Goal: Transaction & Acquisition: Purchase product/service

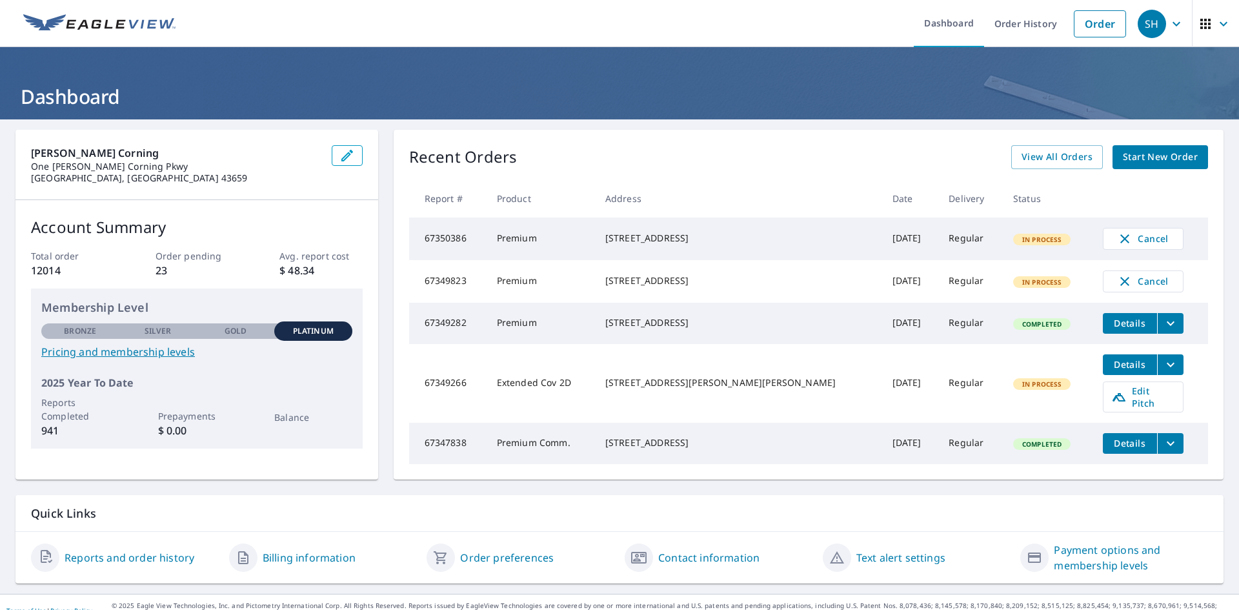
click at [1157, 156] on span "Start New Order" at bounding box center [1160, 157] width 75 height 16
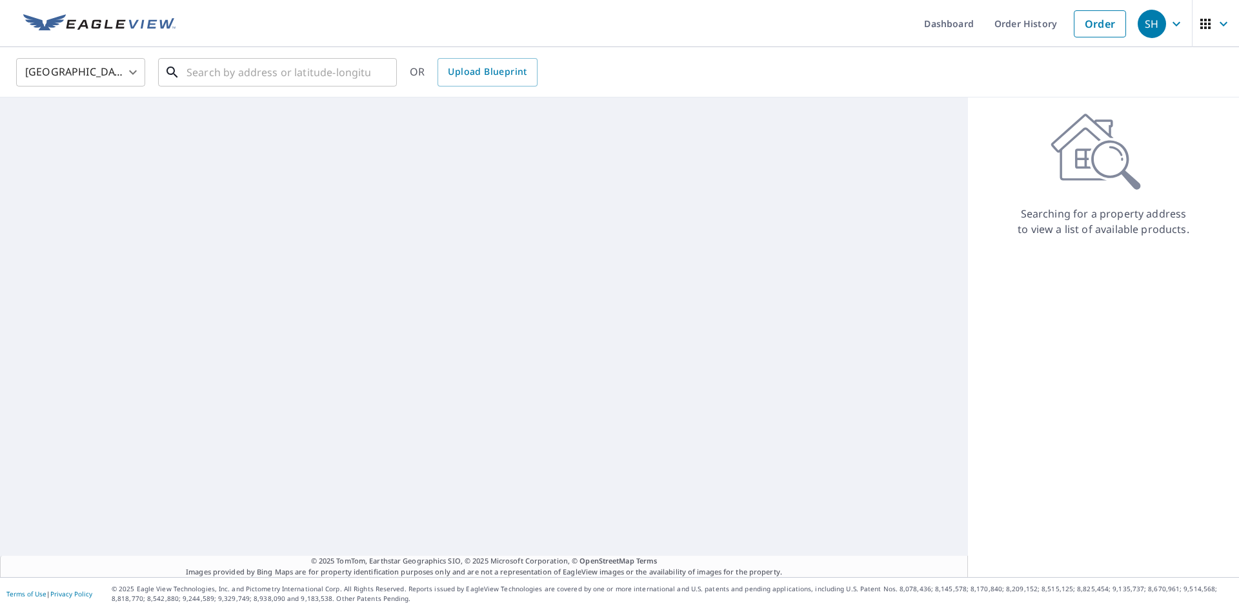
click at [202, 74] on input "text" at bounding box center [278, 72] width 184 height 36
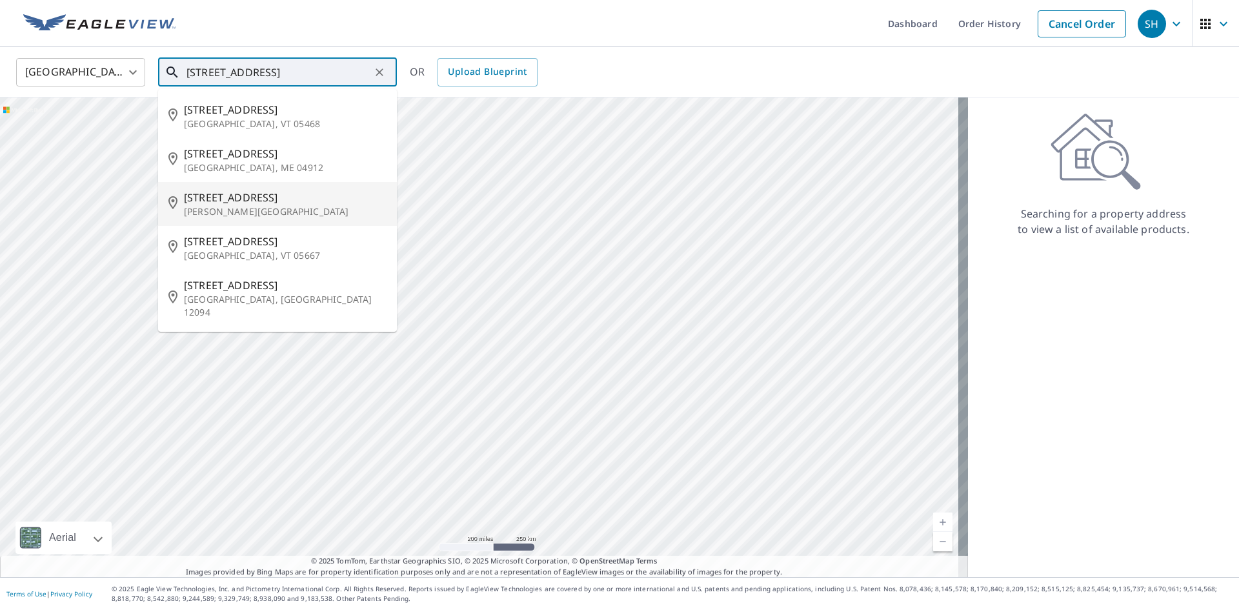
click at [225, 186] on li "[STREET_ADDRESS]" at bounding box center [277, 204] width 239 height 44
type input "[STREET_ADDRESS]"
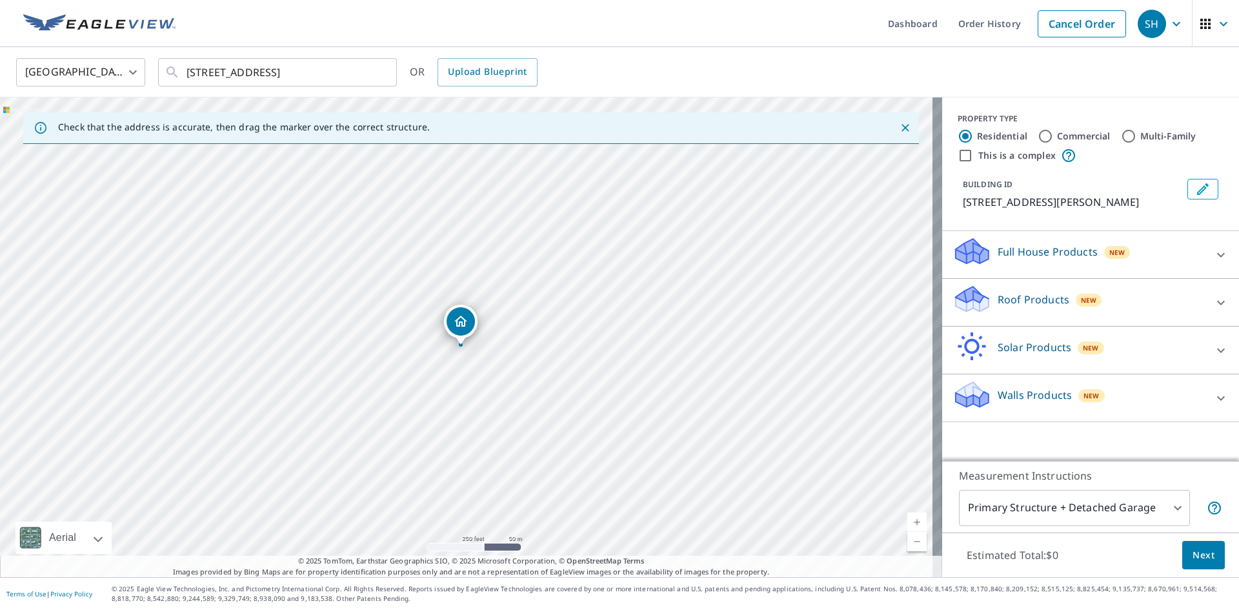
click at [1213, 300] on icon at bounding box center [1220, 302] width 15 height 15
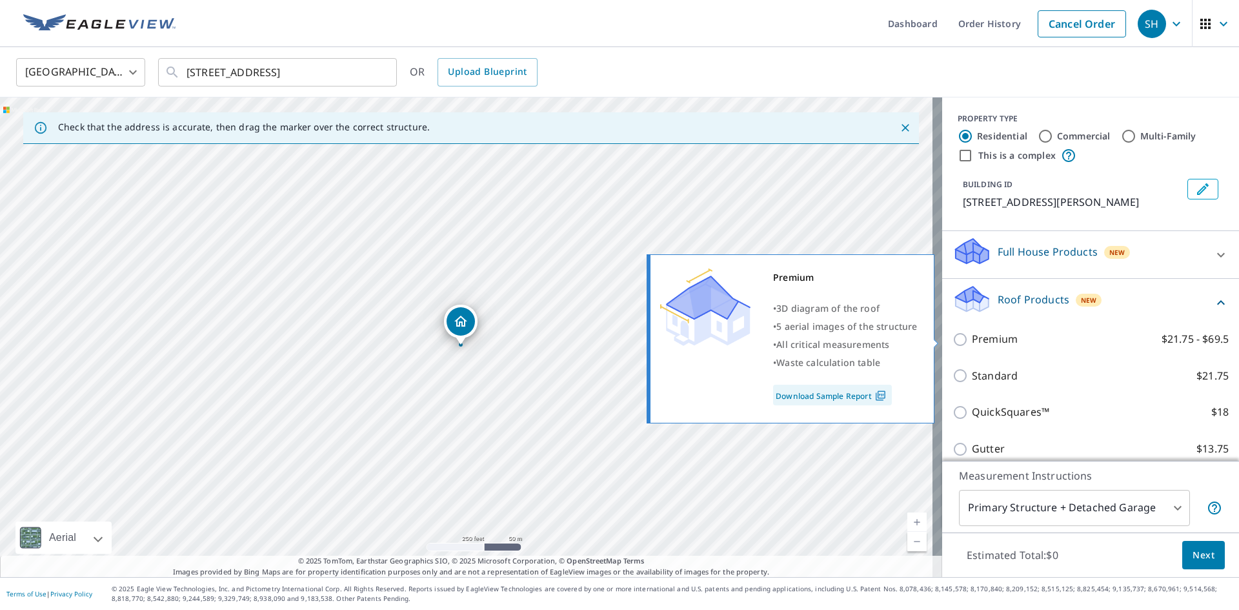
click at [952, 339] on input "Premium $21.75 - $69.5" at bounding box center [961, 339] width 19 height 15
checkbox input "true"
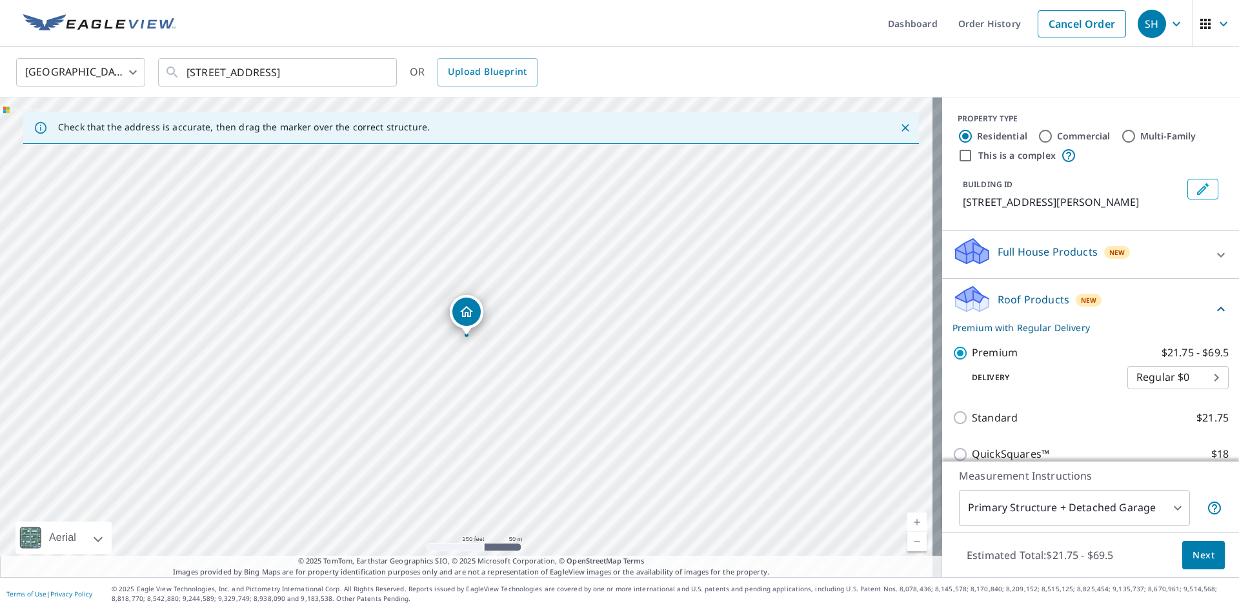
click at [1196, 554] on span "Next" at bounding box center [1203, 555] width 22 height 16
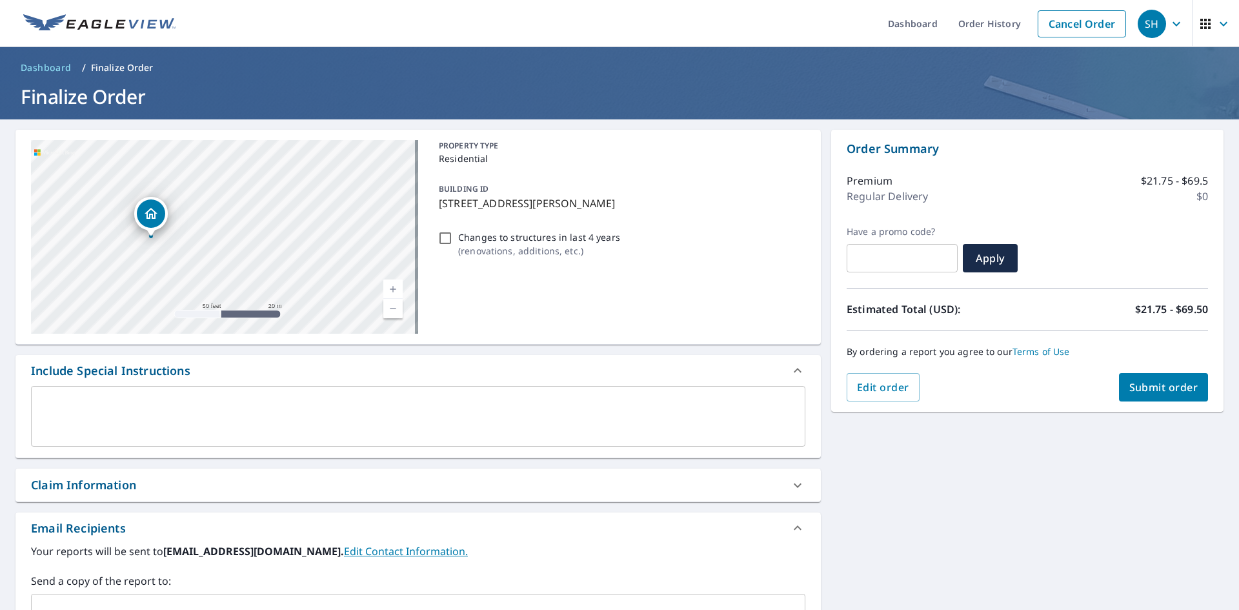
drag, startPoint x: 256, startPoint y: 239, endPoint x: 569, endPoint y: 226, distance: 313.2
click at [569, 226] on div "[STREET_ADDRESS] Aerial Road A standard road map Aerial A detailed look from ab…" at bounding box center [417, 237] width 805 height 215
click at [331, 230] on div "[STREET_ADDRESS]" at bounding box center [224, 237] width 387 height 194
click at [85, 486] on div "Claim Information" at bounding box center [83, 484] width 105 height 17
checkbox input "true"
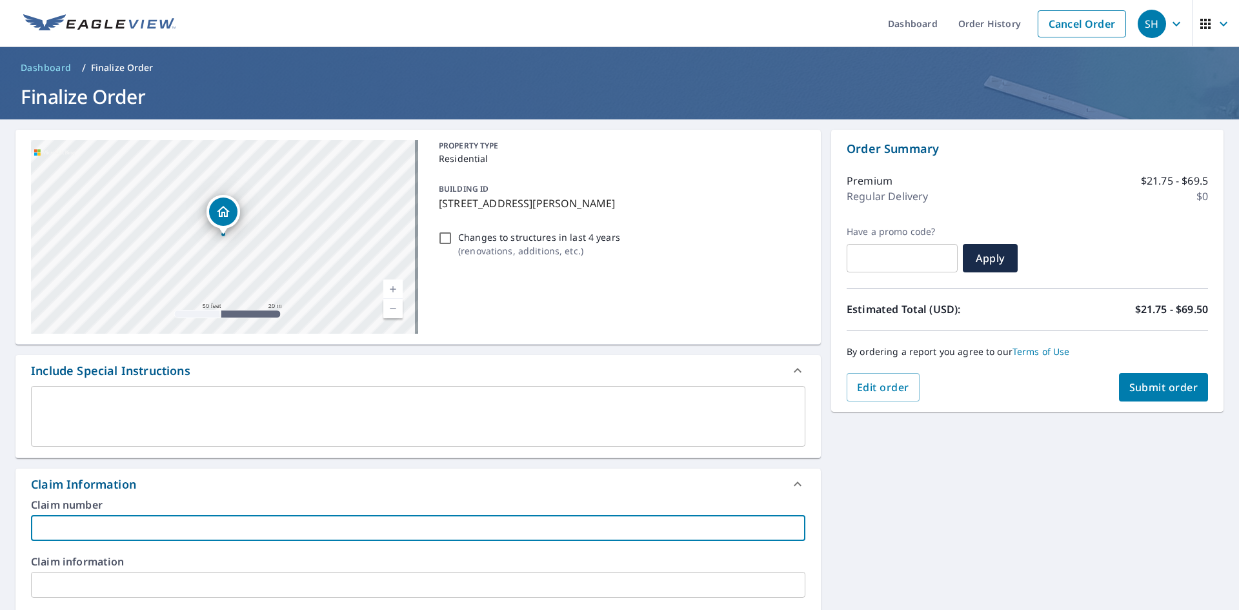
click at [75, 534] on input "text" at bounding box center [418, 528] width 774 height 26
type input "2"
checkbox input "true"
type input "20"
checkbox input "true"
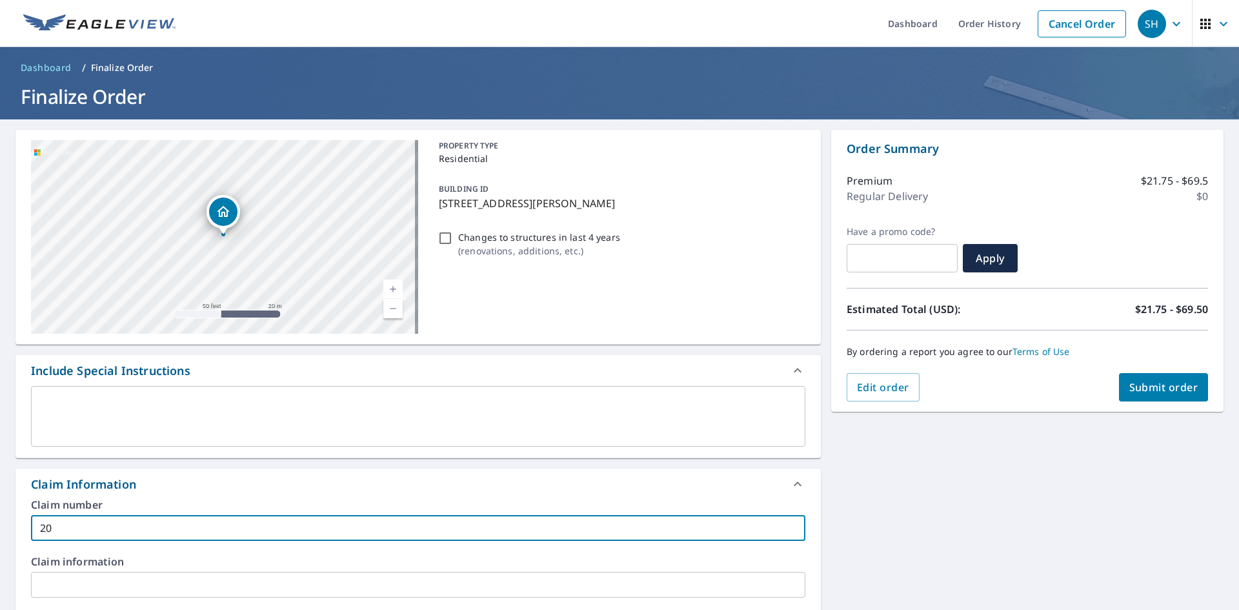
type input "206"
checkbox input "true"
type input "2061"
checkbox input "true"
type input "20617"
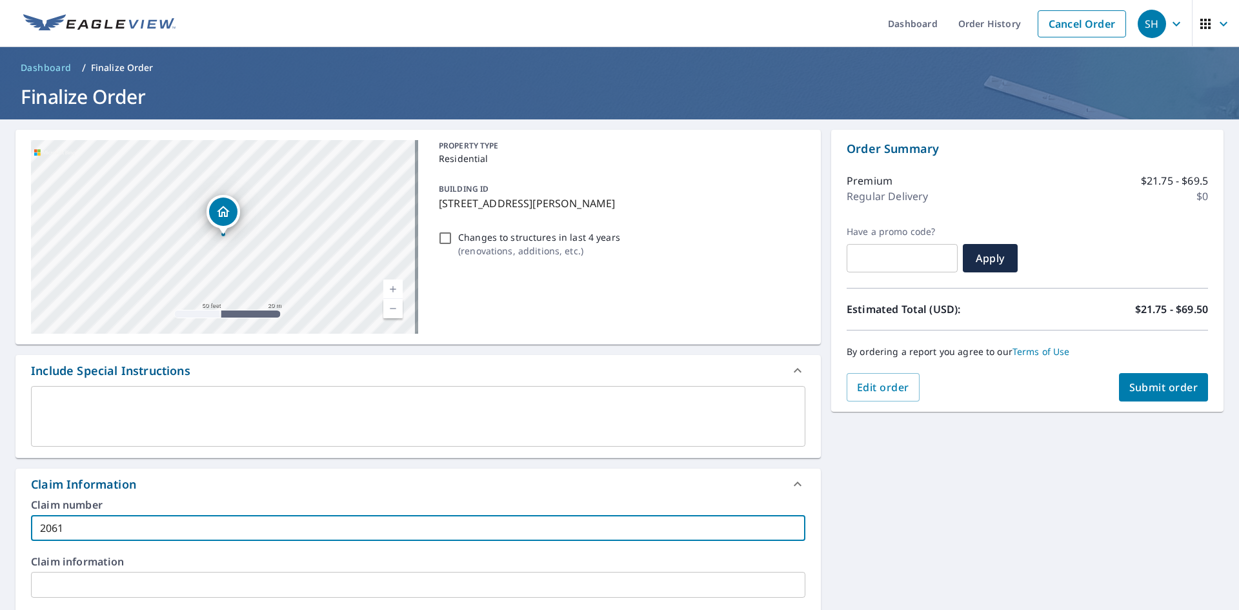
checkbox input "true"
type input "206176"
checkbox input "true"
type input "2061764"
checkbox input "true"
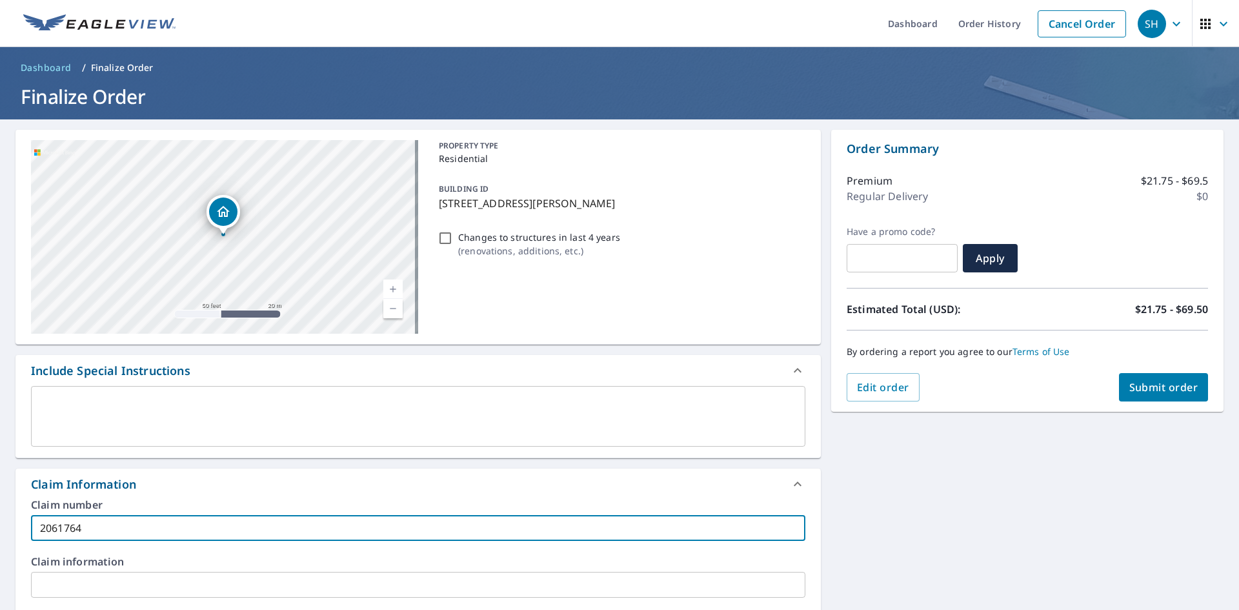
type input "20617640"
checkbox input "true"
type input "20617640"
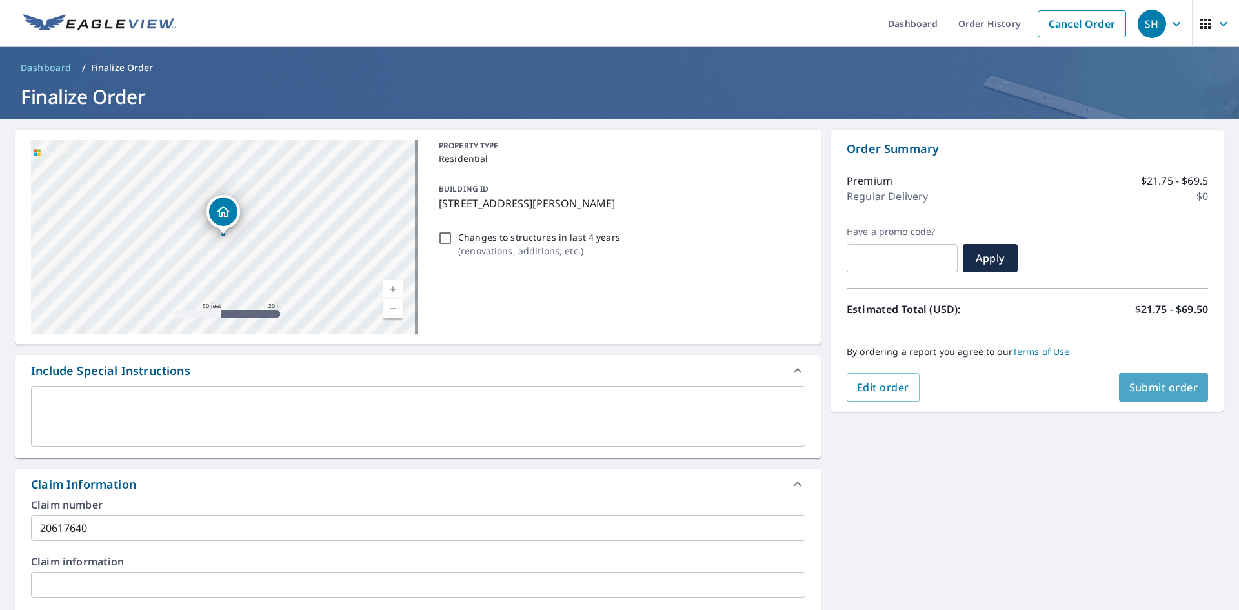
click at [1141, 395] on button "Submit order" at bounding box center [1164, 387] width 90 height 28
checkbox input "true"
